Goal: Navigation & Orientation: Find specific page/section

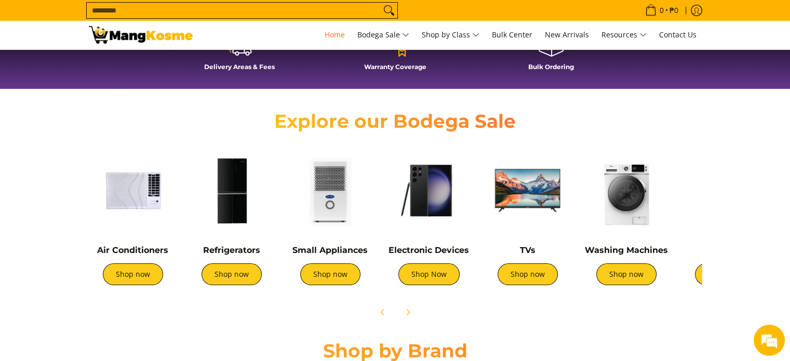
scroll to position [0, 413]
click at [617, 251] on link "Washing Machines" at bounding box center [626, 250] width 83 height 10
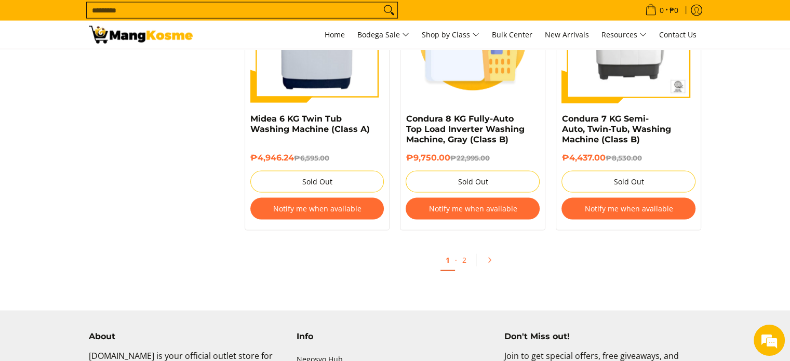
scroll to position [2218, 0]
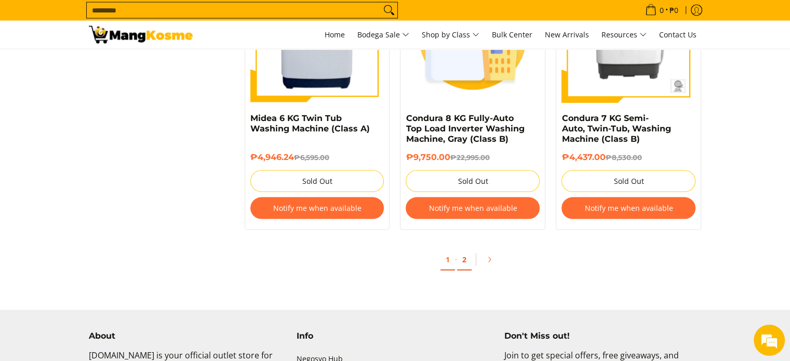
click at [463, 261] on link "2" at bounding box center [464, 259] width 15 height 21
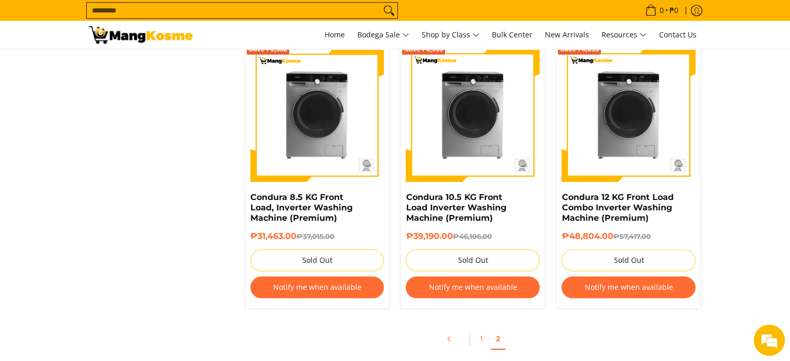
scroll to position [1085, 0]
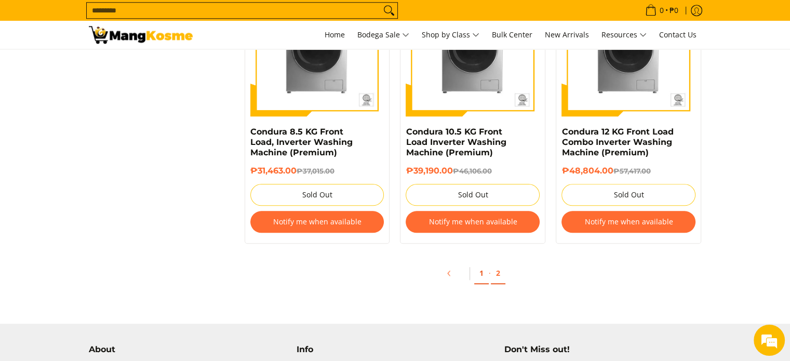
click at [479, 272] on link "1" at bounding box center [481, 273] width 15 height 21
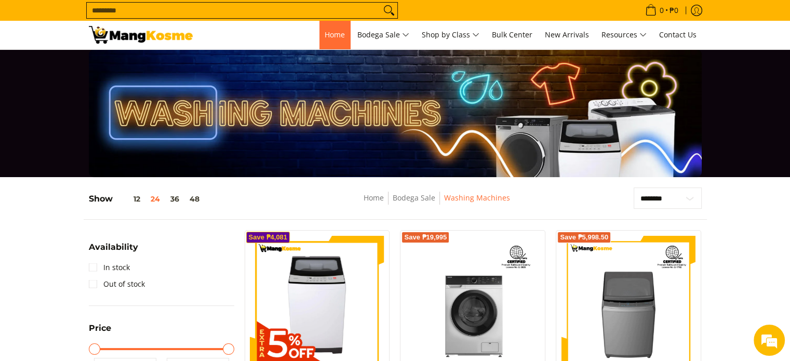
click at [324, 41] on link "Home" at bounding box center [334, 35] width 31 height 28
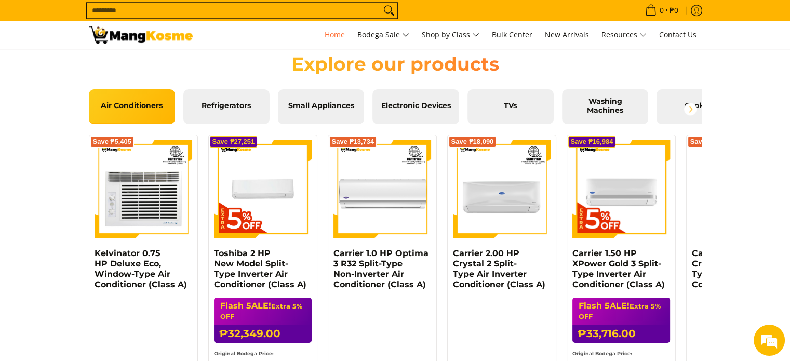
scroll to position [0, 826]
click at [612, 103] on span "Washing Machines" at bounding box center [605, 106] width 71 height 18
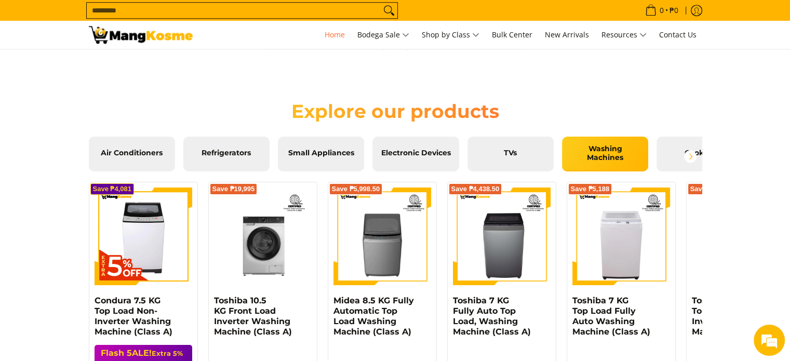
scroll to position [1104, 0]
click at [686, 153] on icon "Next" at bounding box center [690, 157] width 8 height 8
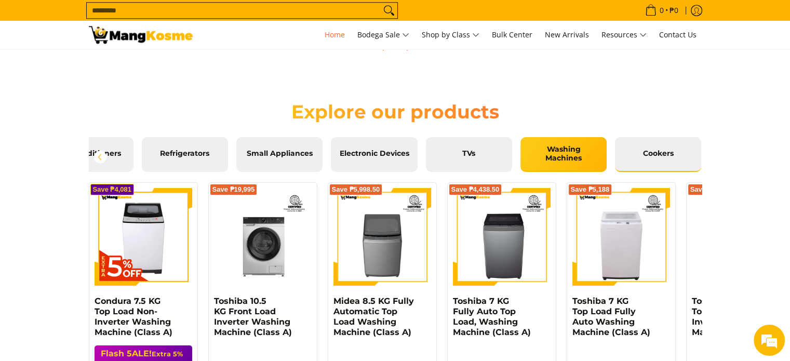
click at [654, 151] on span "Cookers" at bounding box center [658, 153] width 71 height 9
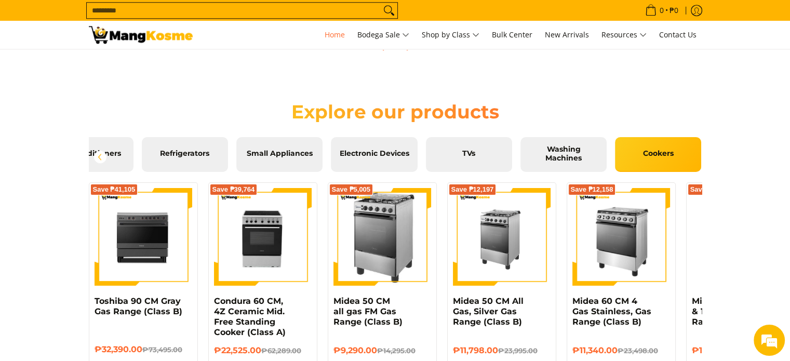
scroll to position [0, 0]
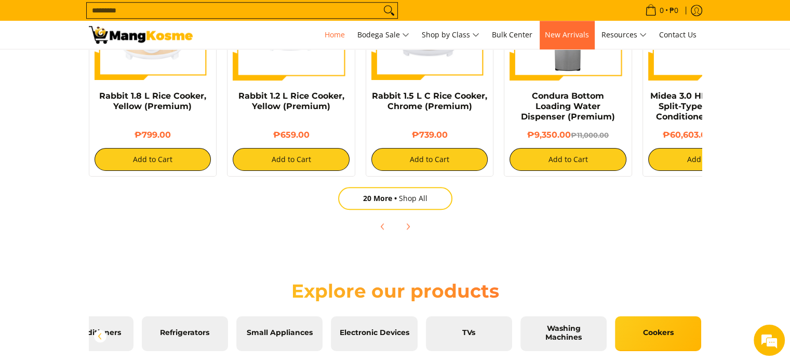
click at [575, 29] on link "New Arrivals" at bounding box center [567, 35] width 55 height 28
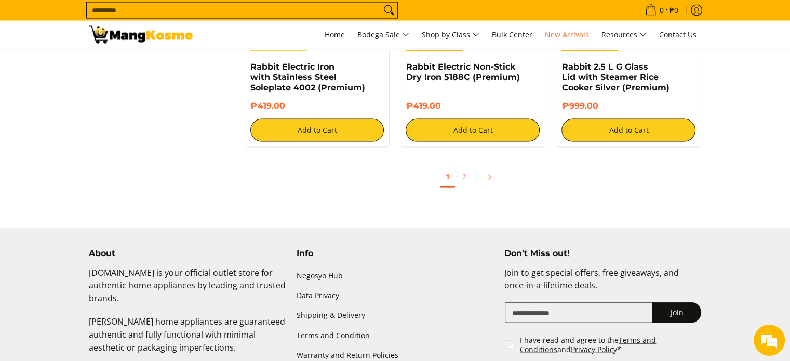
scroll to position [2170, 0]
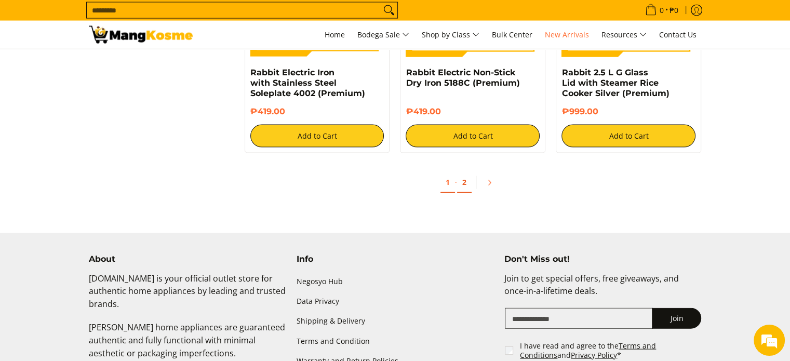
click at [464, 182] on link "2" at bounding box center [464, 182] width 15 height 21
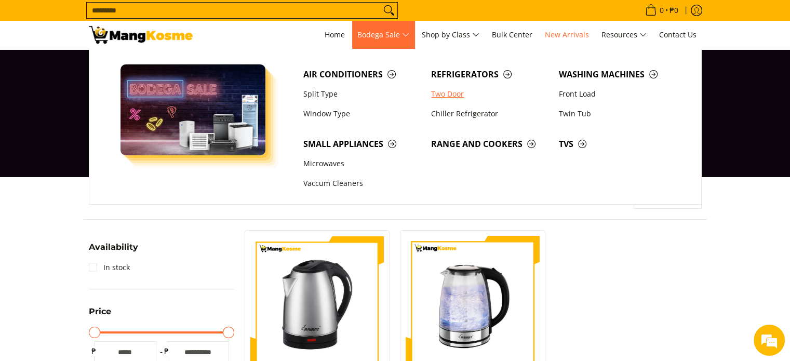
click at [473, 95] on link "Two Door" at bounding box center [490, 94] width 128 height 20
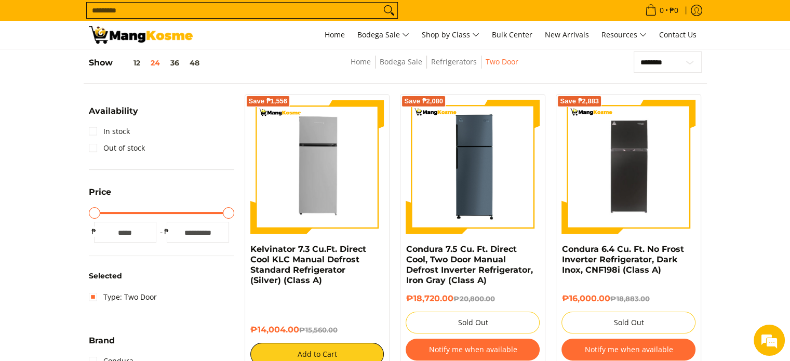
scroll to position [135, 0]
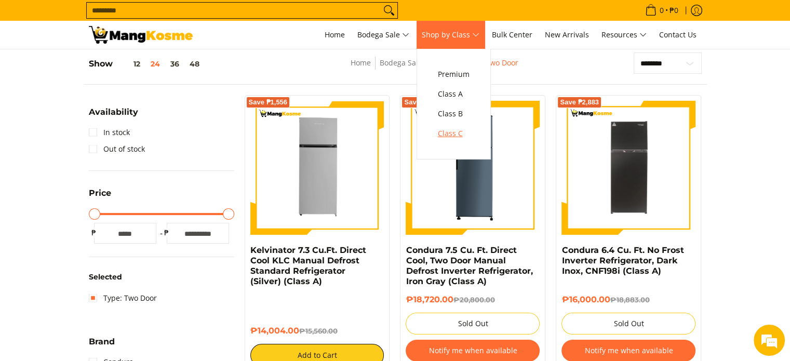
click at [463, 135] on span "Class C" at bounding box center [454, 133] width 32 height 13
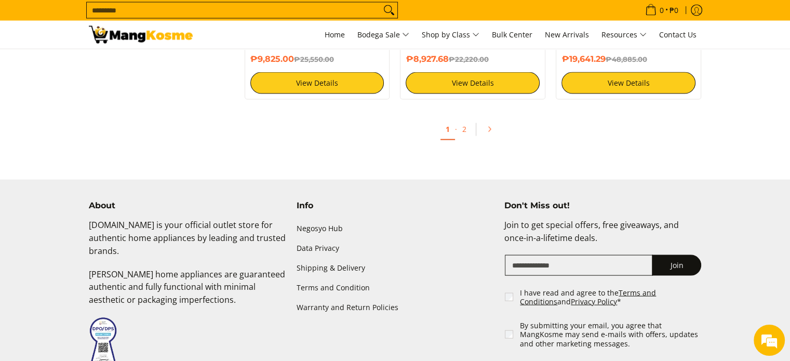
scroll to position [2100, 0]
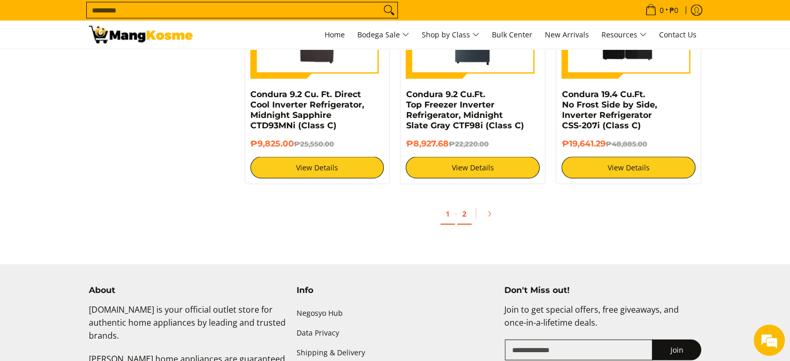
click at [461, 204] on link "2" at bounding box center [464, 214] width 15 height 21
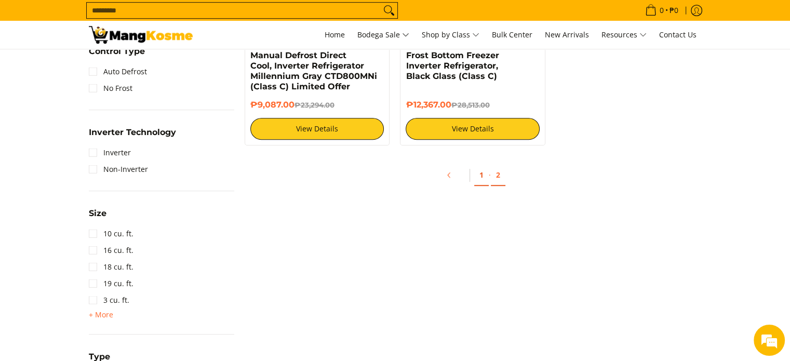
click at [478, 173] on link "1" at bounding box center [481, 175] width 15 height 21
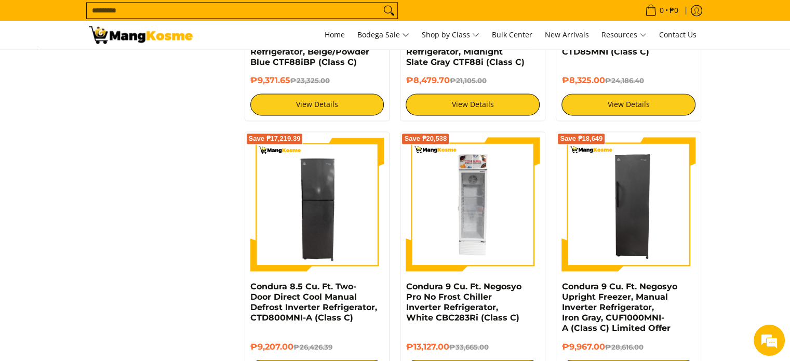
scroll to position [1641, 0]
